Goal: Information Seeking & Learning: Check status

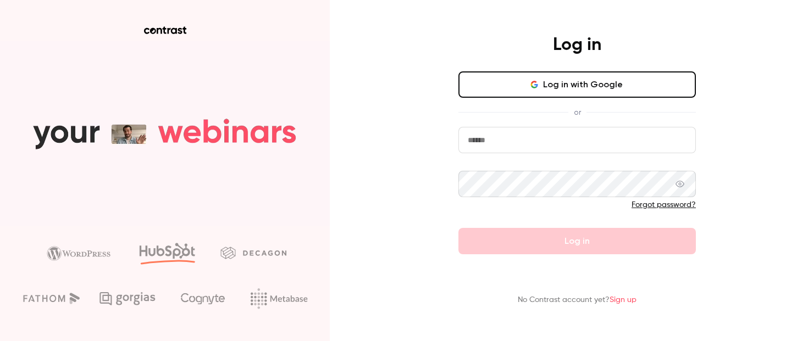
type input "**********"
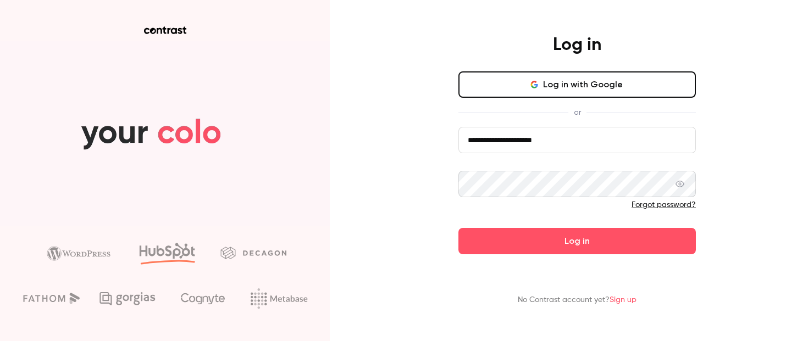
click at [517, 223] on form "**********" at bounding box center [578, 191] width 238 height 128
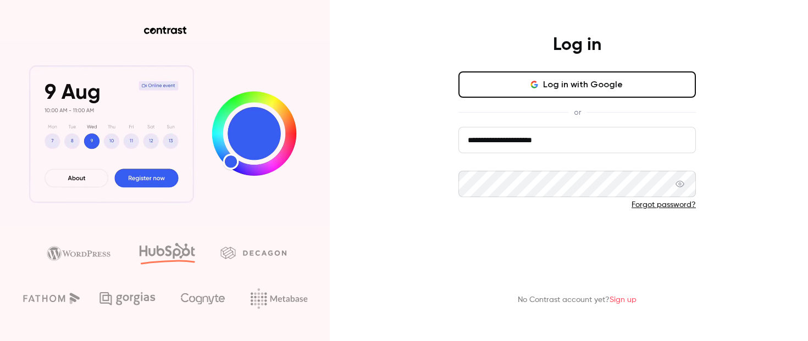
click at [530, 231] on button "Log in" at bounding box center [578, 241] width 238 height 26
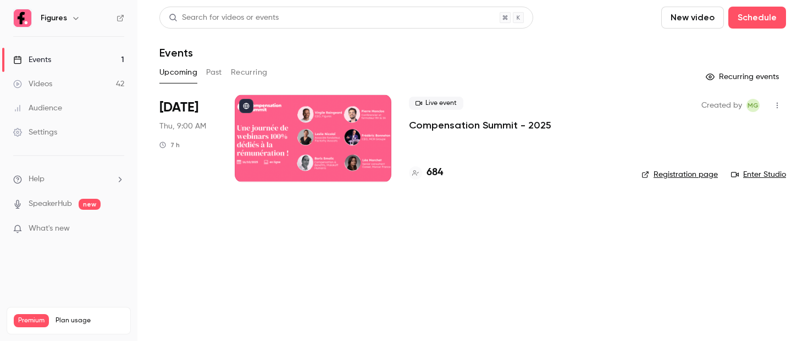
click at [64, 88] on link "Videos 42" at bounding box center [68, 84] width 137 height 24
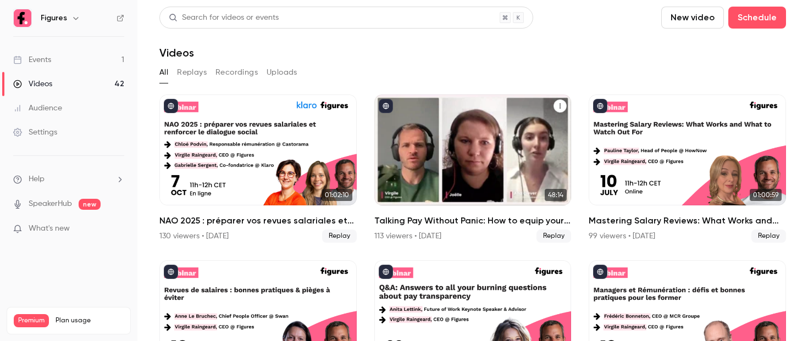
click at [476, 183] on div "Talking Pay Without Panic: How to equip your managers for the transparency shift" at bounding box center [472, 150] width 197 height 111
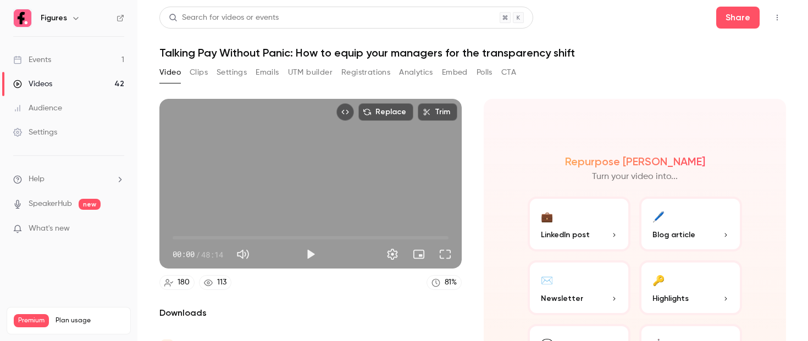
click at [355, 74] on button "Registrations" at bounding box center [365, 73] width 49 height 18
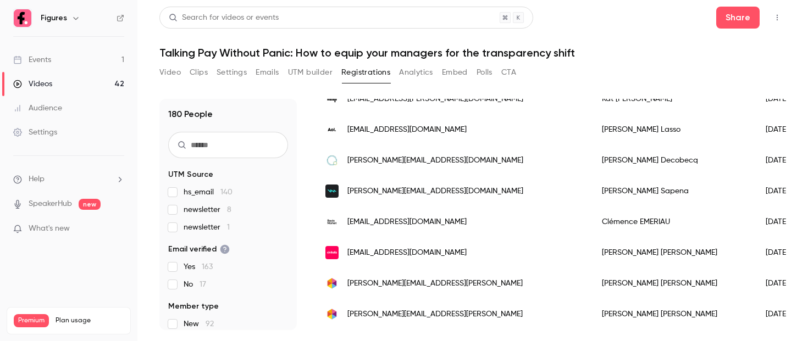
scroll to position [183, 0]
click at [412, 196] on span "alicia.sapena@voicemod.net" at bounding box center [435, 191] width 176 height 12
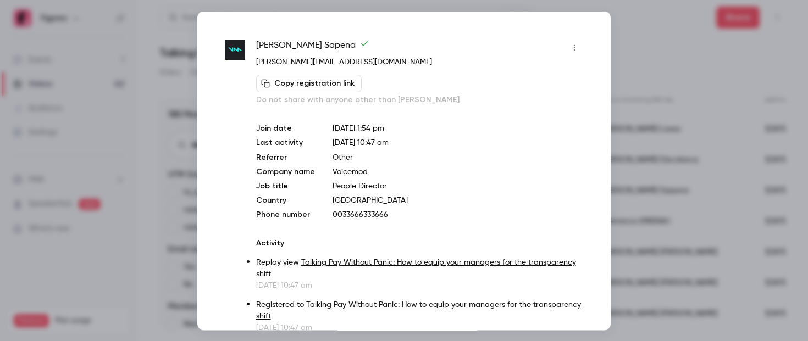
click at [652, 20] on div at bounding box center [404, 170] width 808 height 341
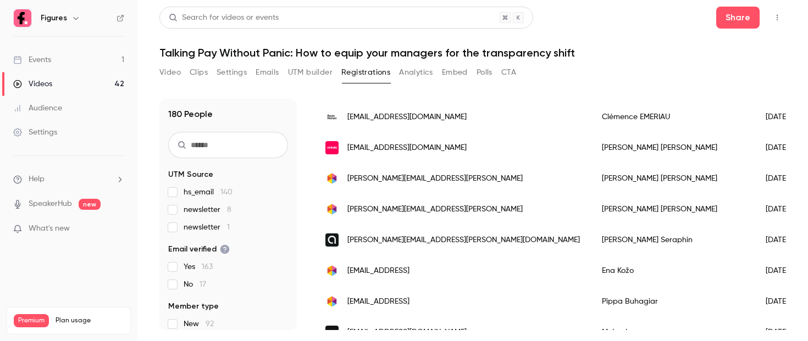
scroll to position [312, 0]
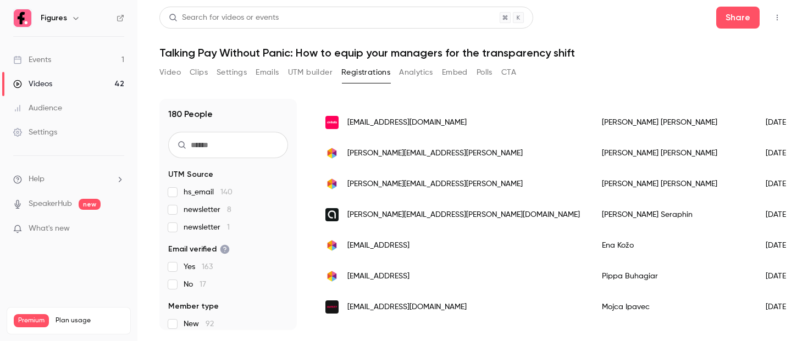
click at [409, 152] on span "pamella.souza@fasttrack.ai" at bounding box center [434, 154] width 175 height 12
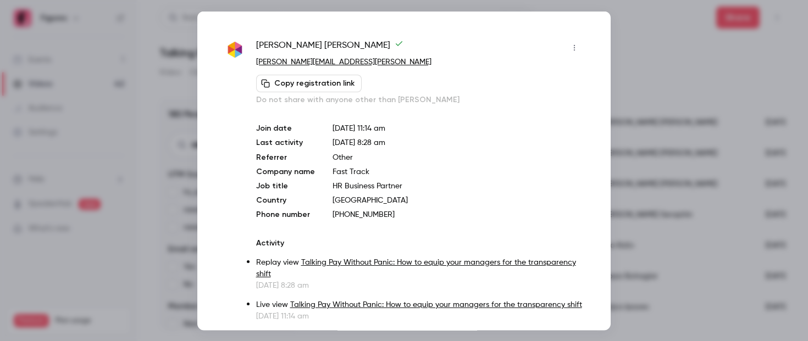
click at [664, 24] on div at bounding box center [404, 170] width 808 height 341
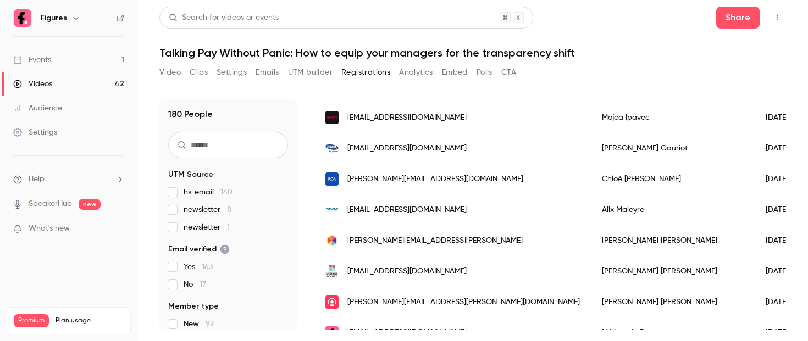
scroll to position [510, 0]
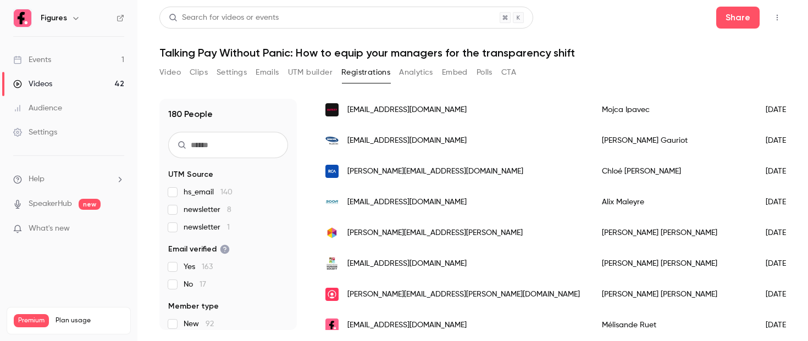
click at [428, 177] on div "chloe.bernard@rca.fr" at bounding box center [452, 171] width 277 height 31
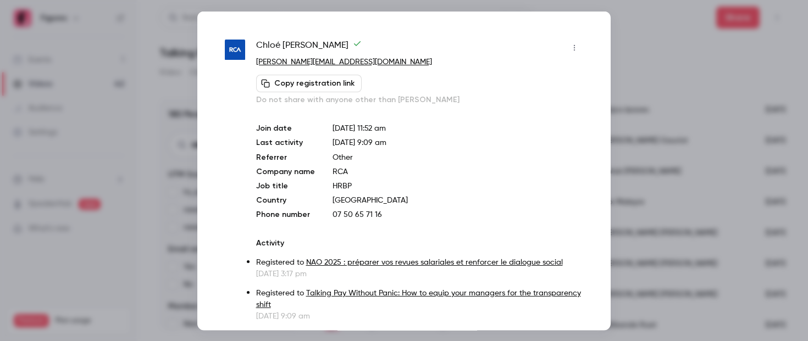
click at [634, 39] on div at bounding box center [404, 170] width 808 height 341
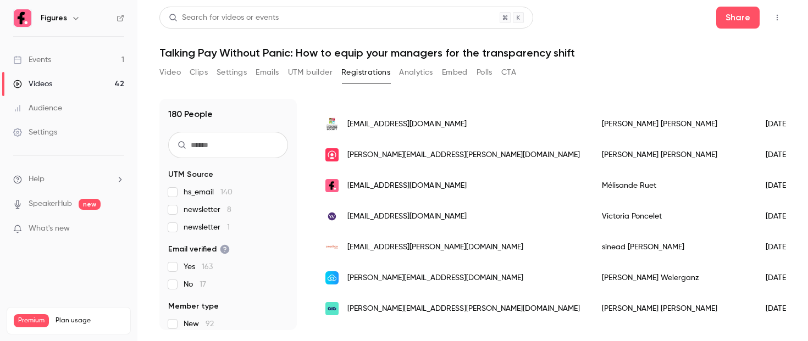
scroll to position [659, 0]
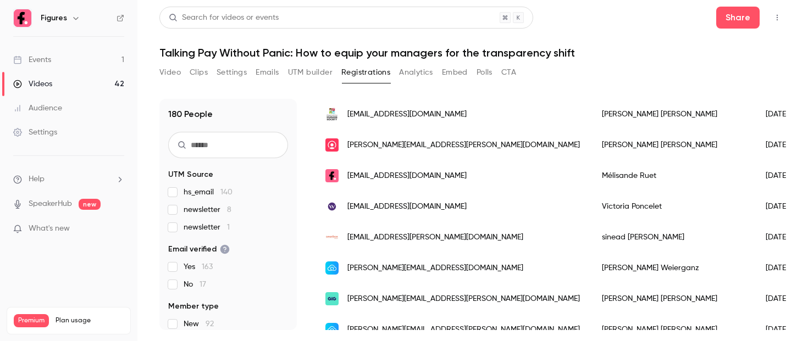
click at [424, 191] on div "melisande.ruet@figures.hr" at bounding box center [452, 176] width 277 height 31
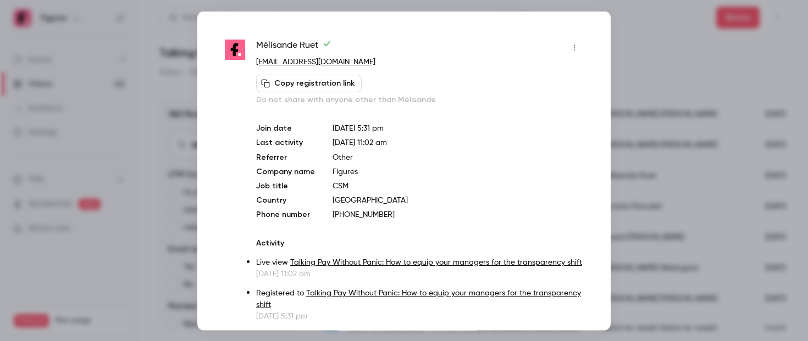
click at [643, 28] on div at bounding box center [404, 170] width 808 height 341
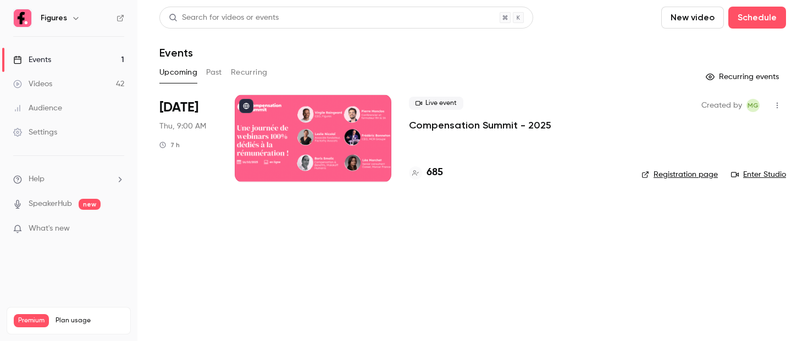
click at [275, 102] on div at bounding box center [313, 139] width 157 height 88
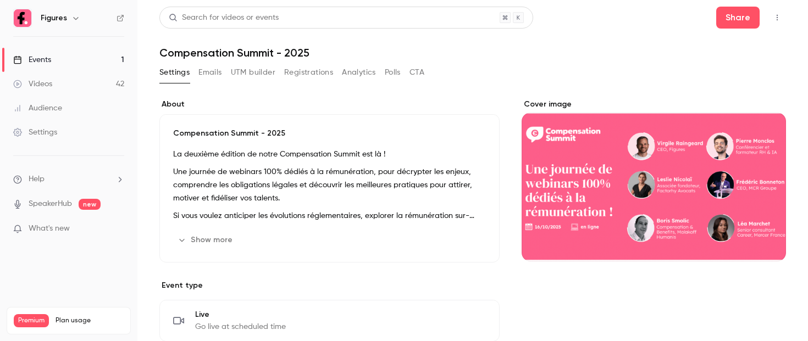
click at [303, 69] on button "Registrations" at bounding box center [308, 73] width 49 height 18
